Goal: Task Accomplishment & Management: Use online tool/utility

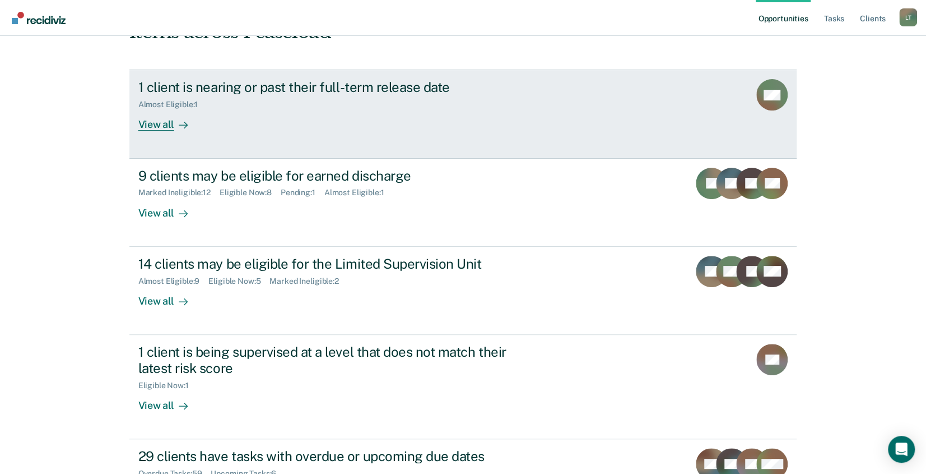
scroll to position [165, 0]
